Goal: Task Accomplishment & Management: Complete application form

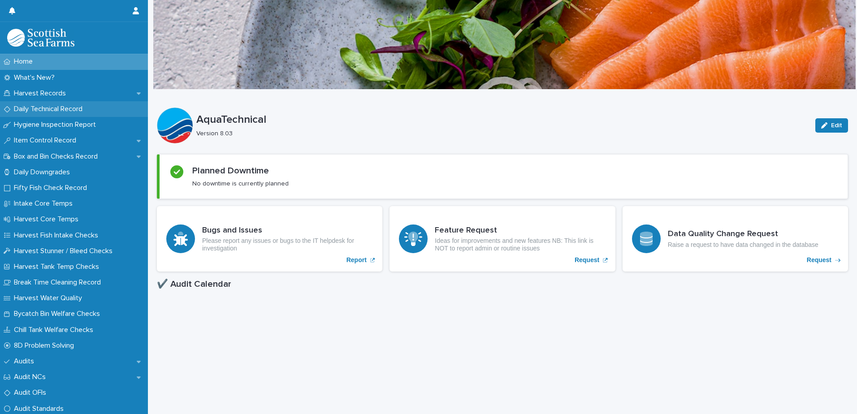
click at [24, 108] on p "Daily Technical Record" at bounding box center [49, 109] width 79 height 9
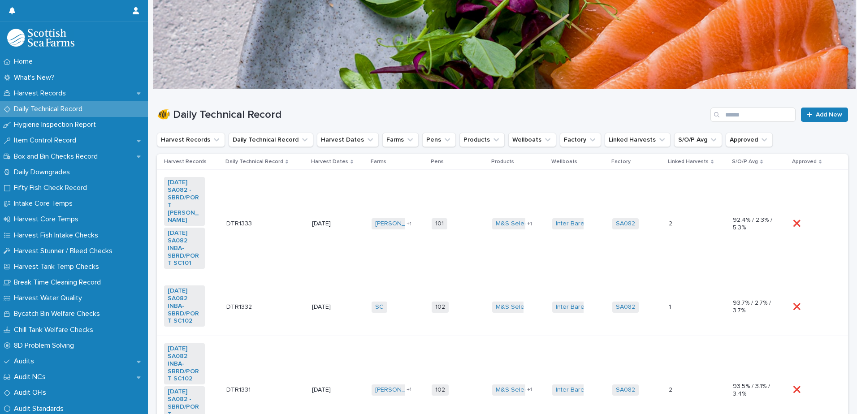
click at [368, 247] on td "[PERSON_NAME] SC + 1" at bounding box center [398, 224] width 60 height 108
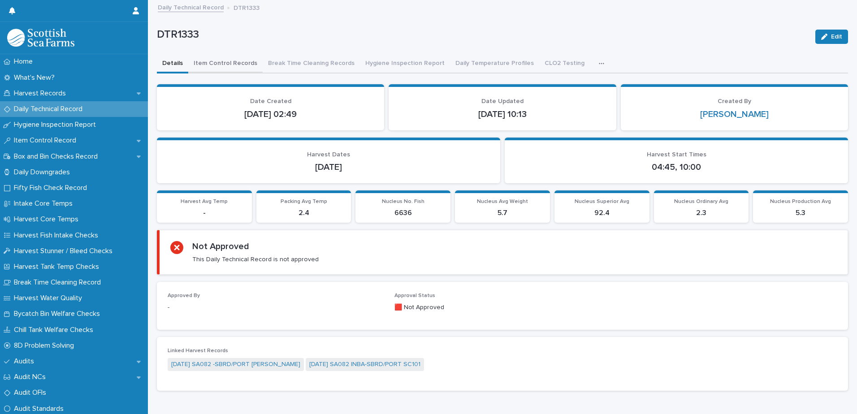
click at [221, 69] on button "Item Control Records" at bounding box center [225, 64] width 74 height 19
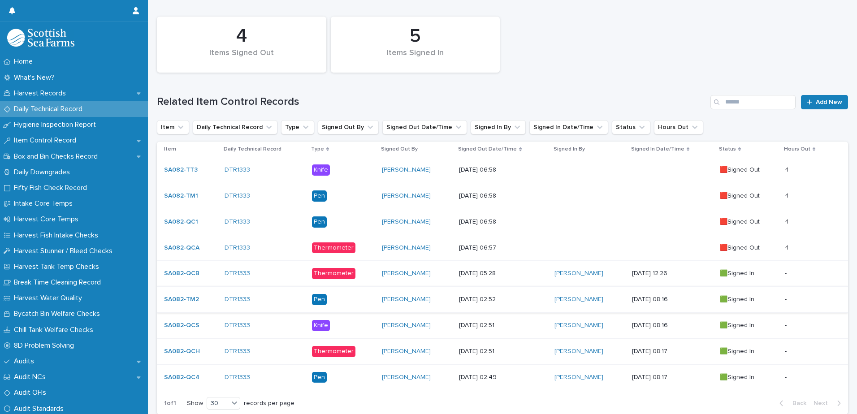
scroll to position [90, 0]
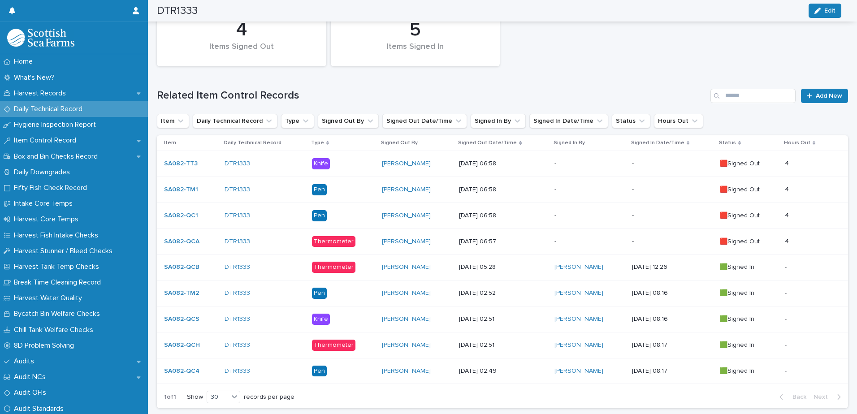
click at [571, 243] on p "-" at bounding box center [590, 242] width 70 height 8
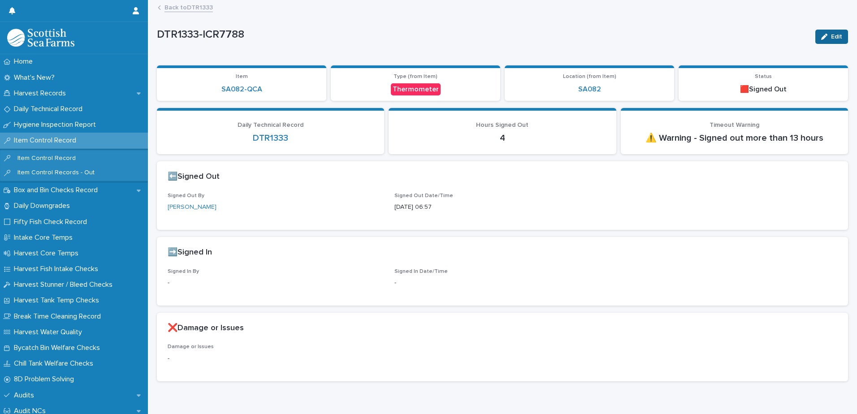
click at [831, 35] on span "Edit" at bounding box center [836, 37] width 11 height 6
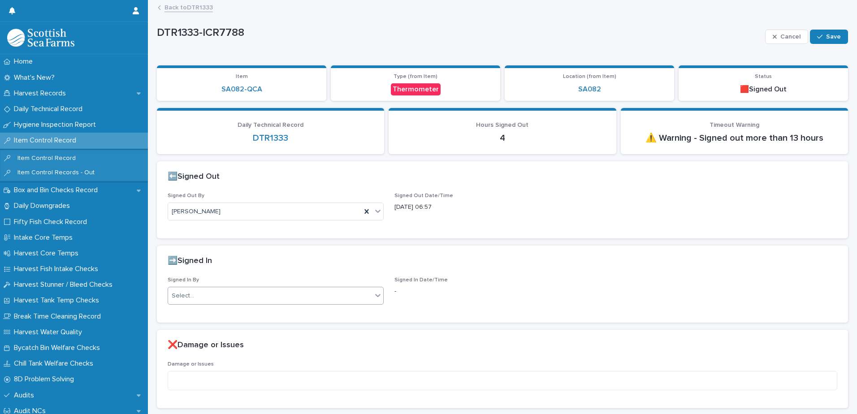
click at [179, 295] on div "Select..." at bounding box center [183, 295] width 22 height 9
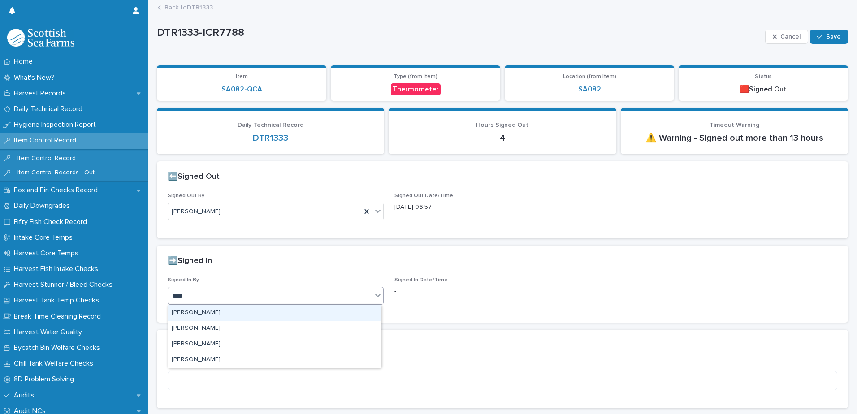
type input "*****"
click at [188, 317] on div "[PERSON_NAME]" at bounding box center [274, 313] width 213 height 16
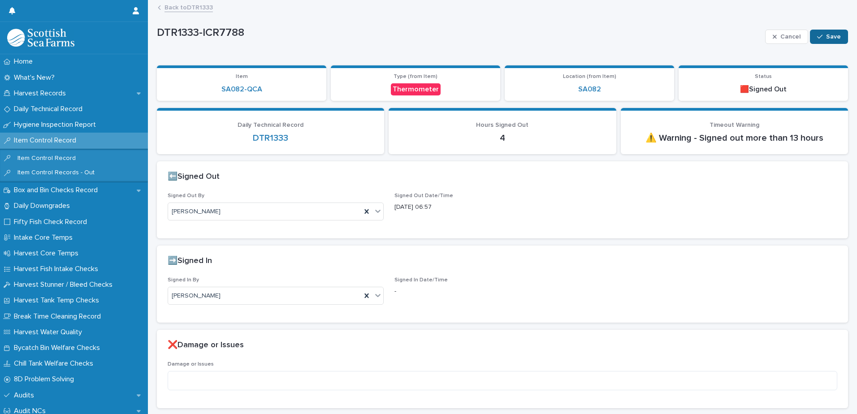
click at [828, 32] on button "Save" at bounding box center [829, 37] width 38 height 14
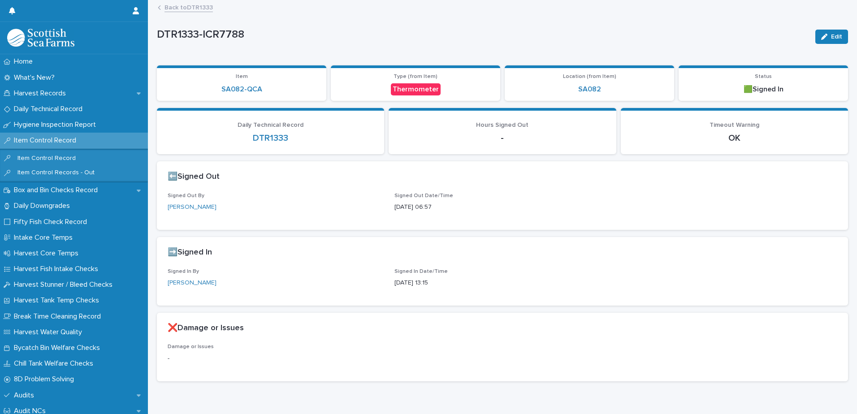
click at [183, 5] on link "Back to DTR1333" at bounding box center [189, 7] width 48 height 10
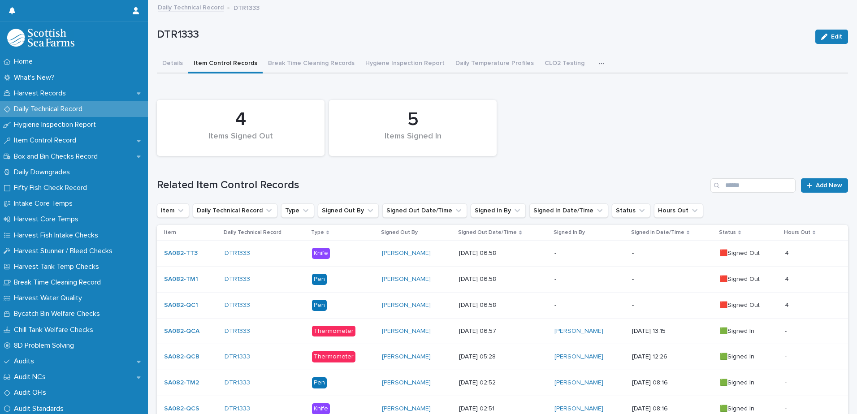
click at [600, 301] on div "-" at bounding box center [590, 304] width 70 height 9
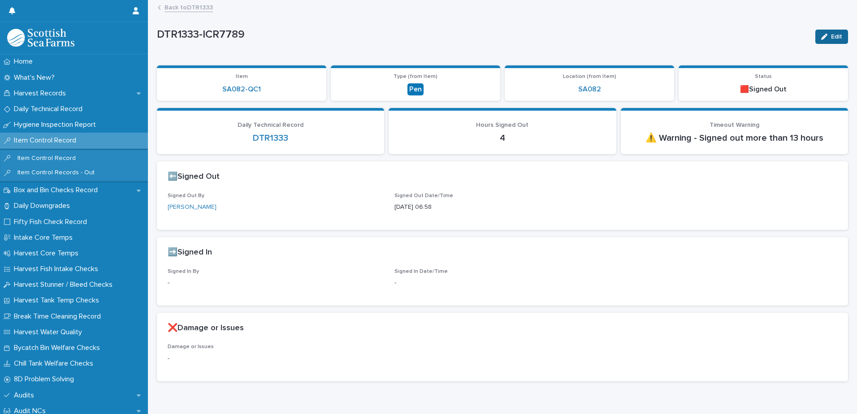
click at [823, 36] on div "button" at bounding box center [826, 37] width 10 height 6
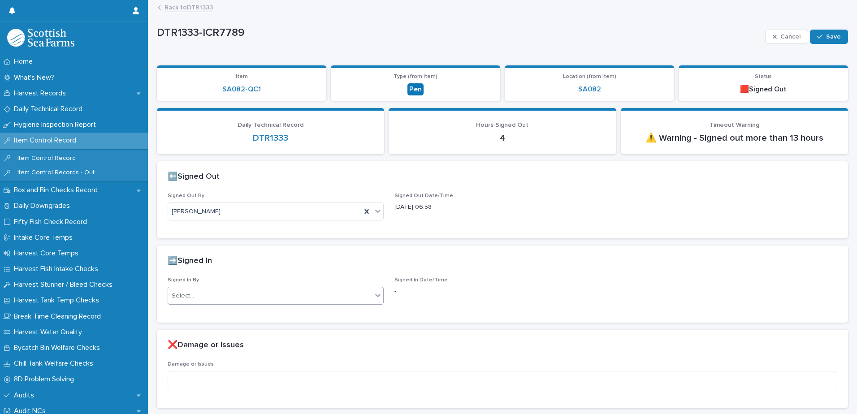
click at [187, 294] on div "Select..." at bounding box center [183, 295] width 22 height 9
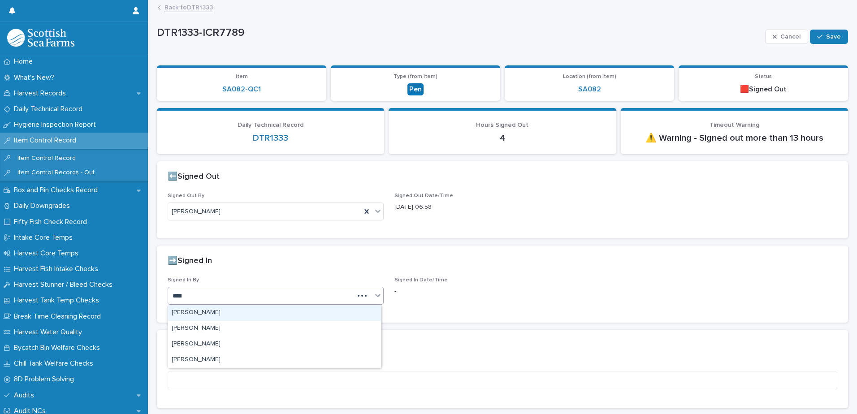
type input "*****"
click at [248, 315] on div "[PERSON_NAME]" at bounding box center [274, 313] width 213 height 16
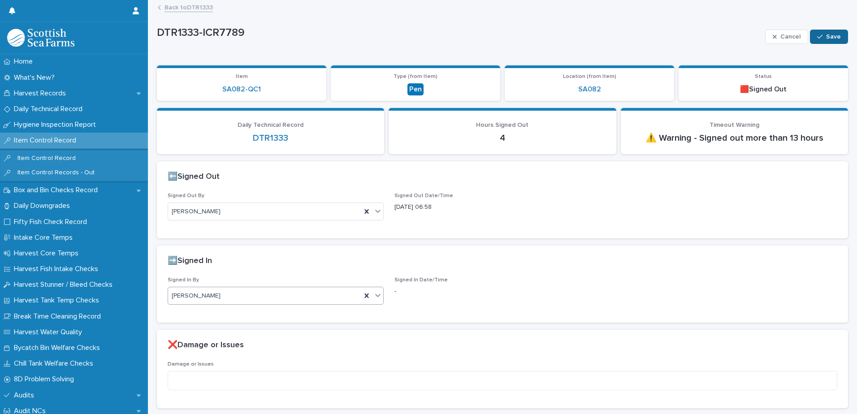
click at [818, 35] on div "button" at bounding box center [821, 37] width 9 height 6
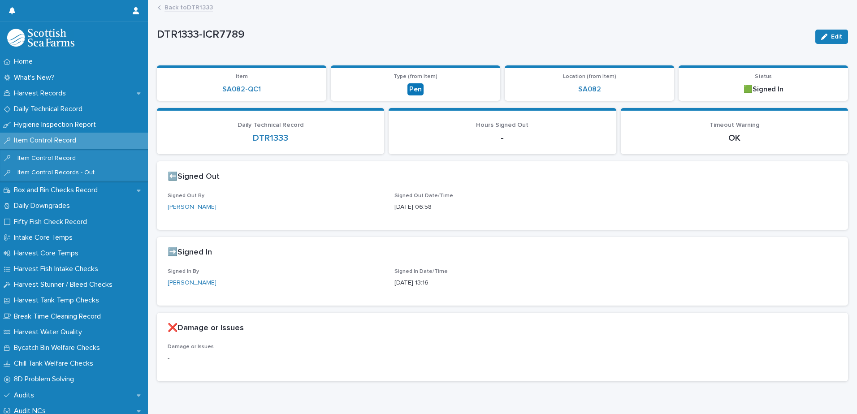
click at [177, 10] on link "Back to DTR1333" at bounding box center [189, 7] width 48 height 10
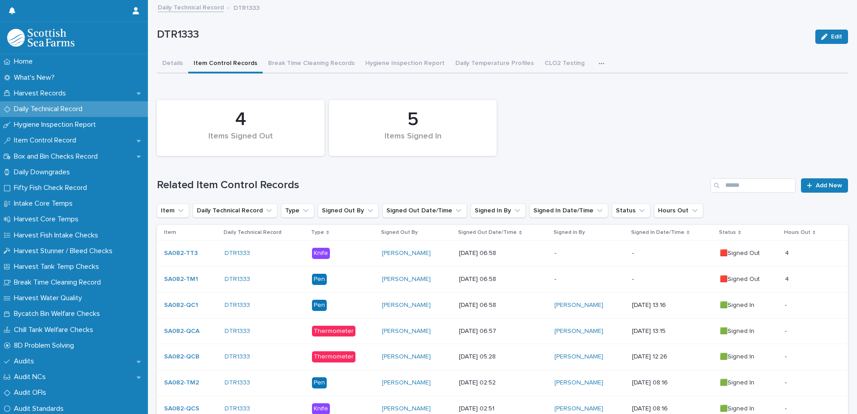
click at [606, 277] on p "-" at bounding box center [590, 280] width 70 height 8
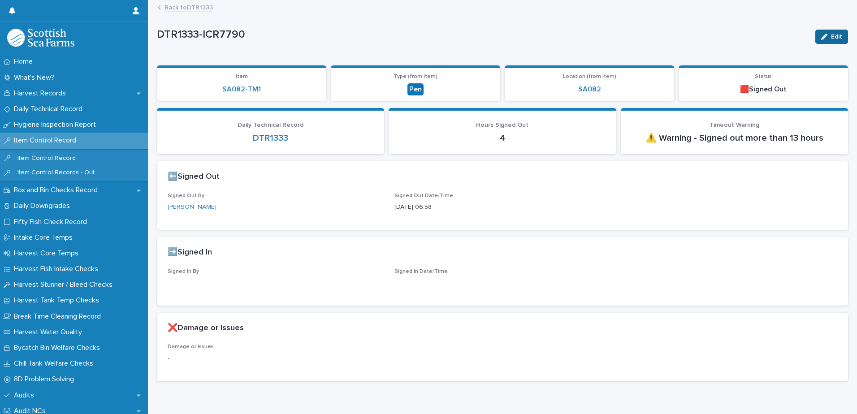
click at [821, 38] on icon "button" at bounding box center [824, 37] width 6 height 6
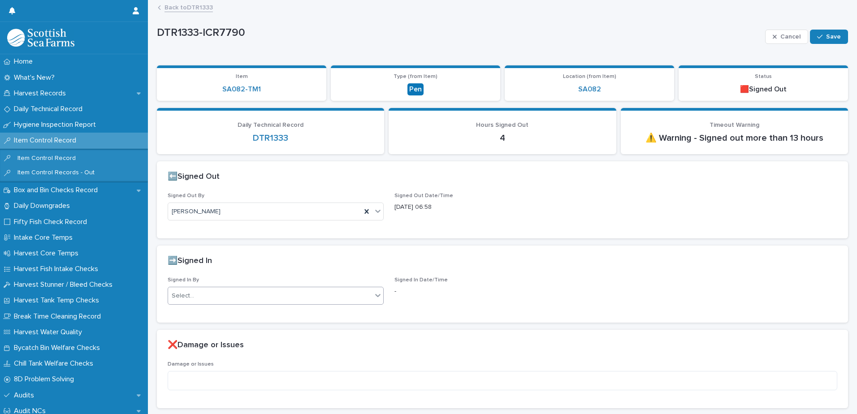
drag, startPoint x: 179, startPoint y: 297, endPoint x: 175, endPoint y: 290, distance: 7.5
click at [180, 297] on div "Select..." at bounding box center [183, 295] width 22 height 9
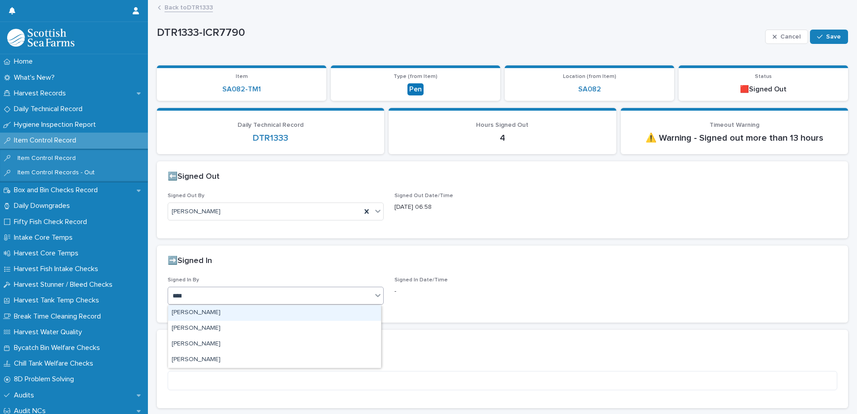
type input "*****"
click at [178, 317] on div "[PERSON_NAME]" at bounding box center [274, 313] width 213 height 16
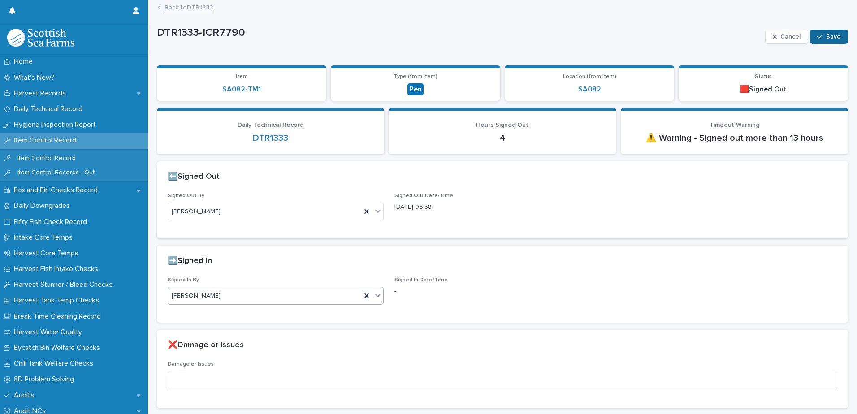
click at [817, 37] on icon "button" at bounding box center [819, 37] width 5 height 4
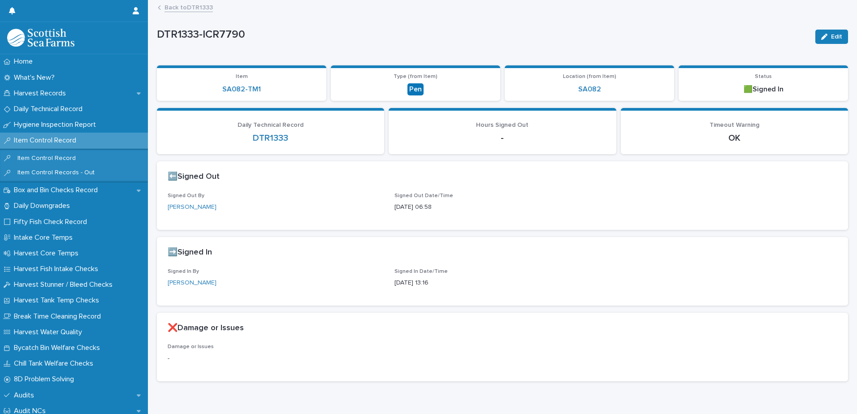
click at [172, 9] on link "Back to DTR1333" at bounding box center [189, 7] width 48 height 10
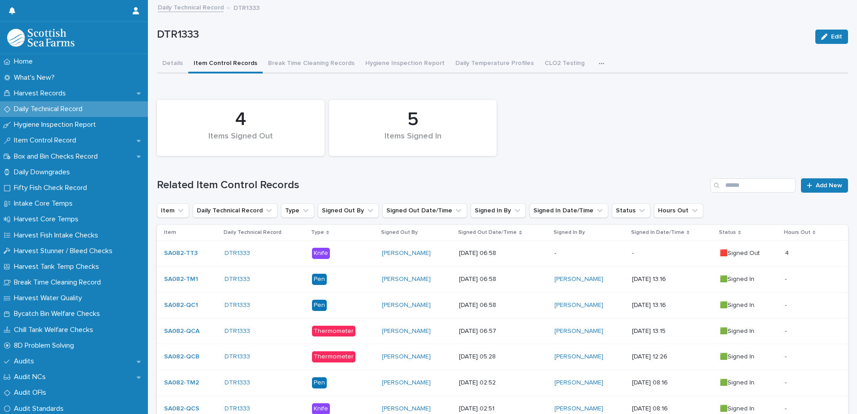
click at [632, 253] on p "-" at bounding box center [672, 254] width 81 height 8
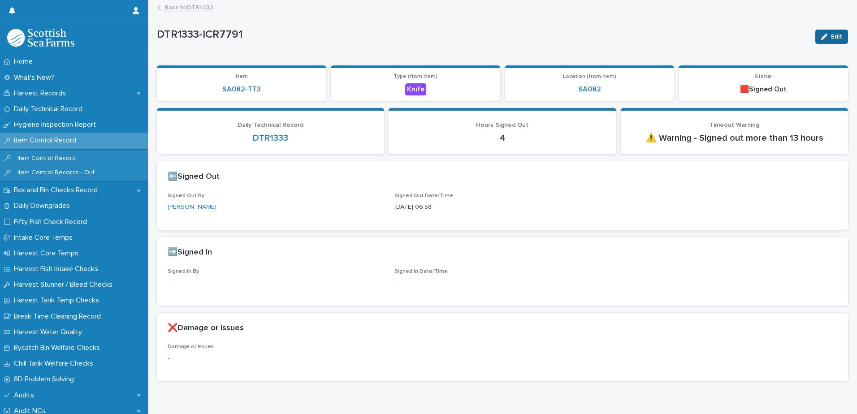
click at [823, 36] on div "button" at bounding box center [826, 37] width 10 height 6
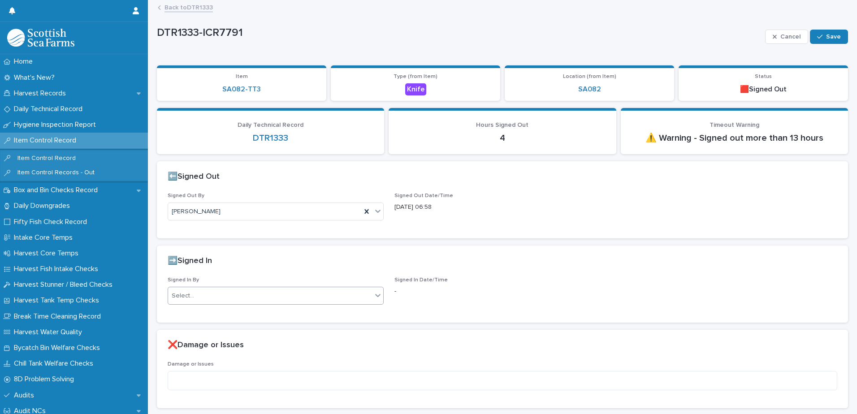
click at [188, 293] on div "Select..." at bounding box center [183, 295] width 22 height 9
type input "*****"
click at [187, 313] on div "[PERSON_NAME]" at bounding box center [274, 313] width 213 height 16
click at [817, 35] on icon "button" at bounding box center [819, 37] width 5 height 6
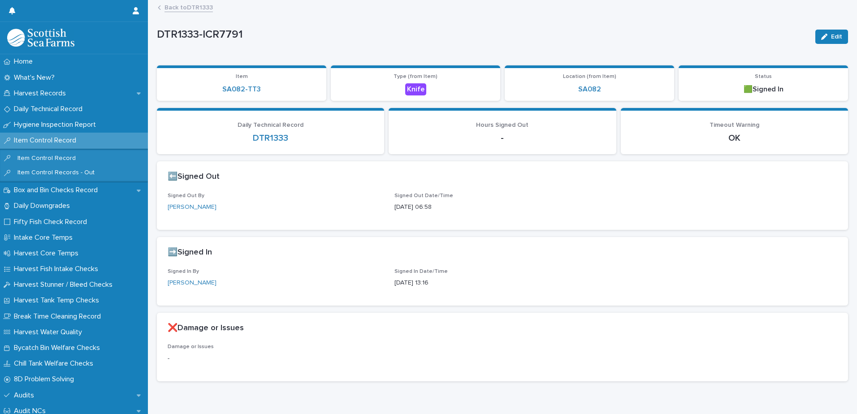
click at [177, 6] on link "Back to DTR1333" at bounding box center [189, 7] width 48 height 10
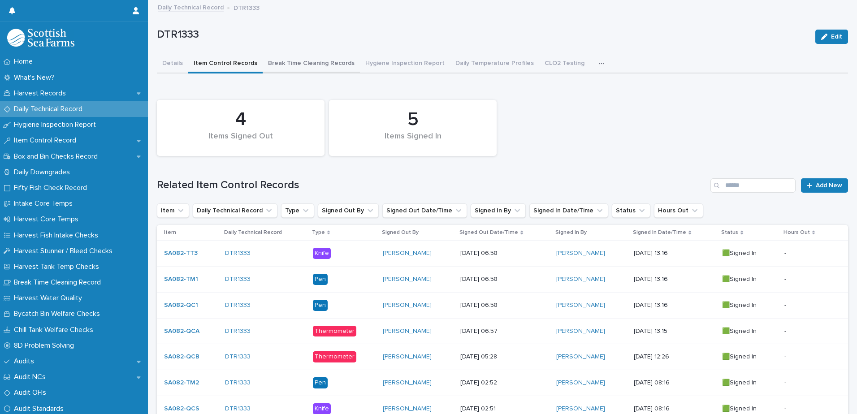
click at [325, 59] on button "Break Time Cleaning Records" at bounding box center [311, 64] width 97 height 19
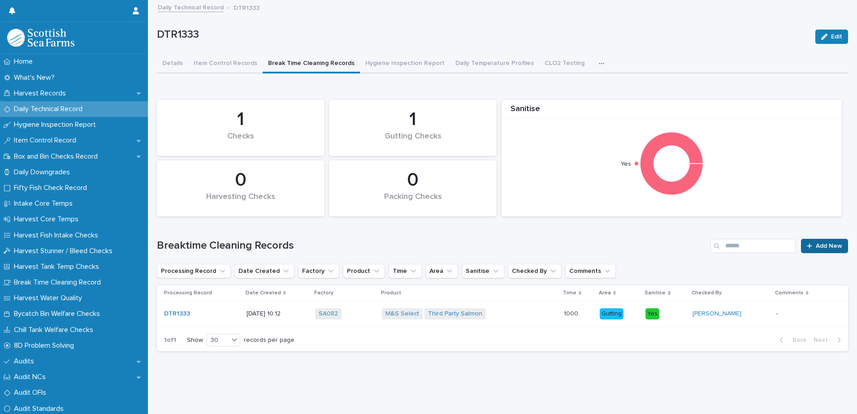
click at [821, 248] on span "Add New" at bounding box center [829, 246] width 26 height 6
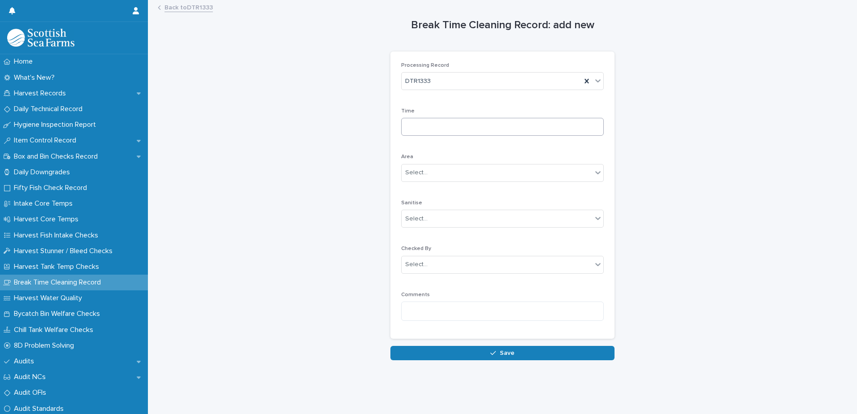
click at [407, 117] on div "Time" at bounding box center [502, 125] width 203 height 35
click at [449, 130] on input at bounding box center [502, 127] width 203 height 18
type input "****"
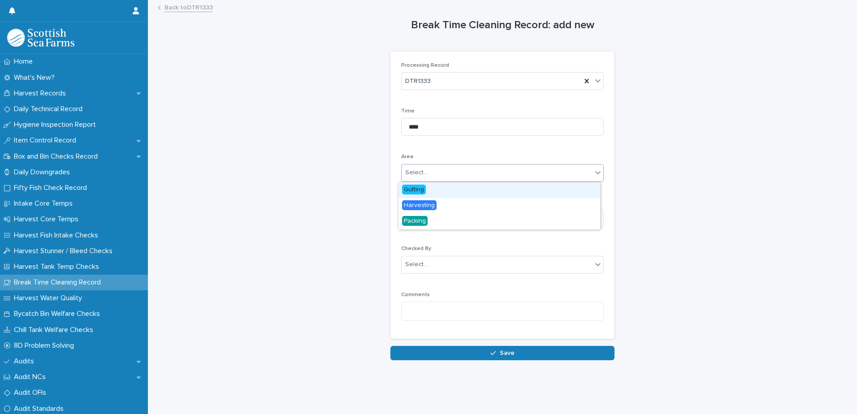
click at [426, 173] on div "Select..." at bounding box center [497, 172] width 191 height 15
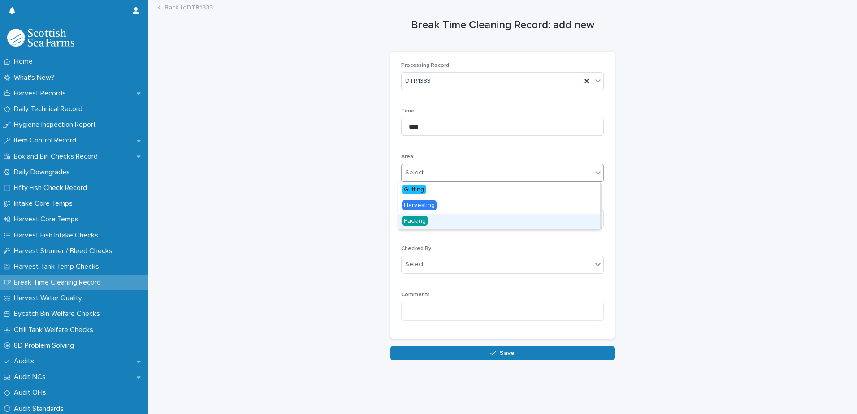
click at [416, 219] on span "Packing" at bounding box center [415, 221] width 26 height 10
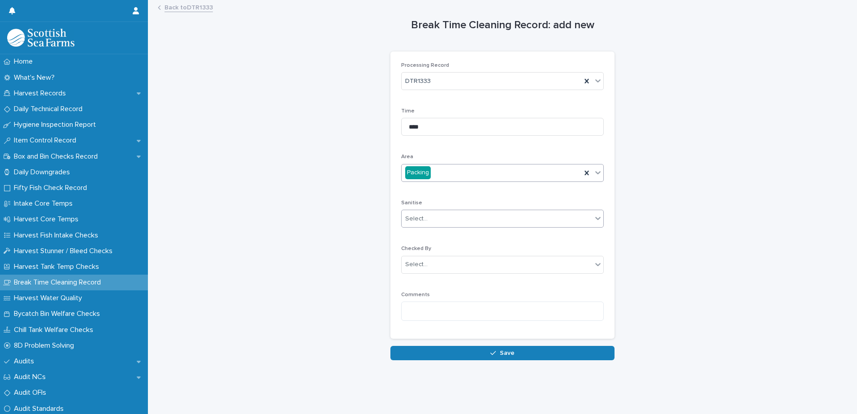
click at [412, 212] on div "Select..." at bounding box center [497, 219] width 191 height 15
click at [411, 236] on span "Yes" at bounding box center [409, 235] width 14 height 10
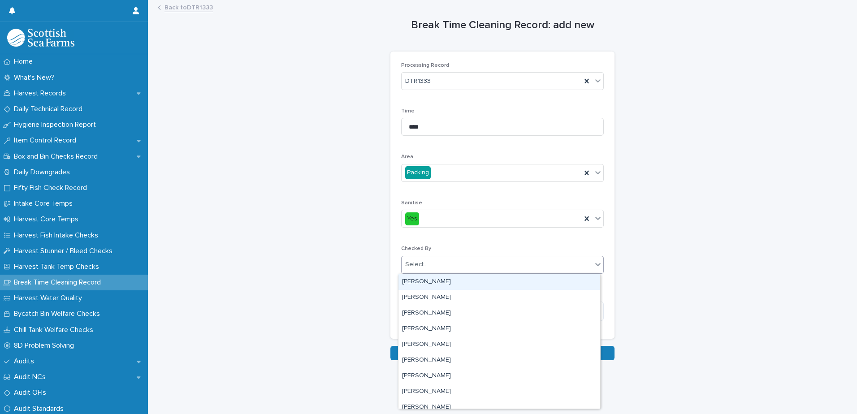
drag, startPoint x: 411, startPoint y: 270, endPoint x: 430, endPoint y: 269, distance: 19.3
click at [412, 270] on div "Select..." at bounding box center [497, 264] width 191 height 15
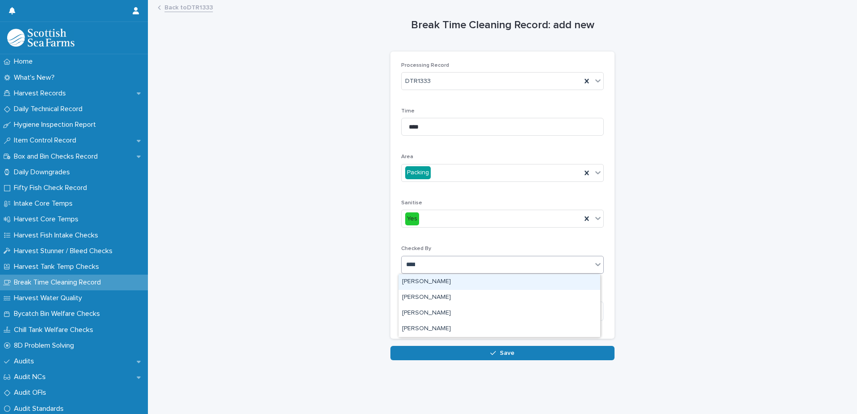
type input "*****"
click at [431, 285] on div "[PERSON_NAME]" at bounding box center [500, 282] width 202 height 16
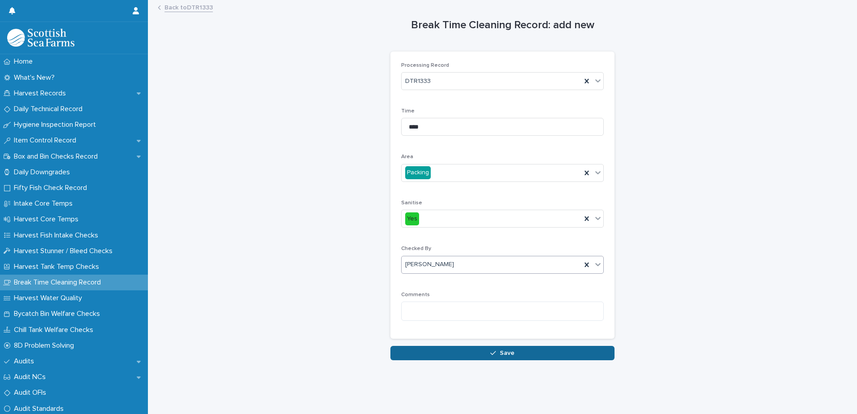
click at [433, 356] on button "Save" at bounding box center [502, 353] width 224 height 14
